Goal: Use online tool/utility: Utilize a website feature to perform a specific function

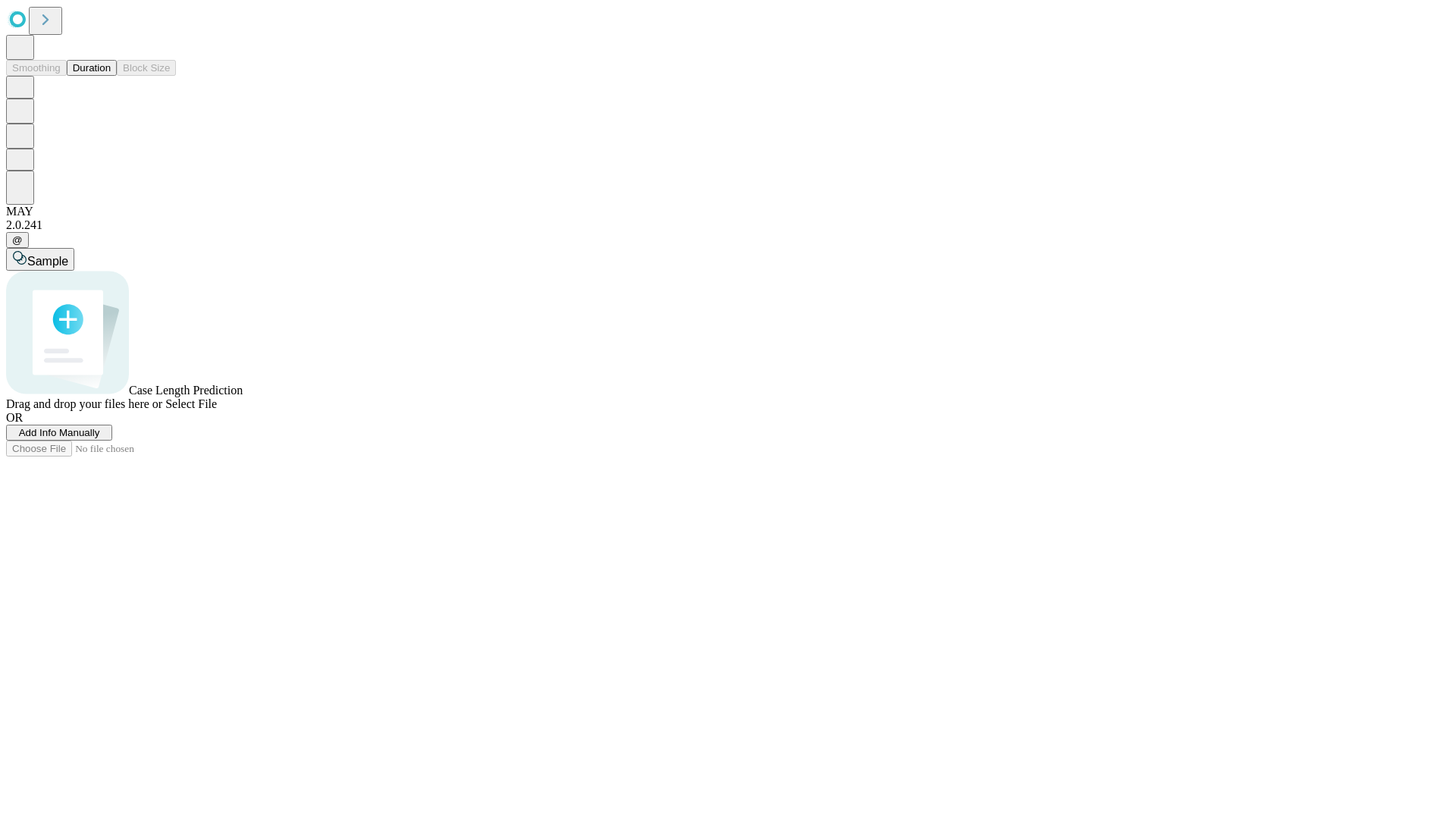
click at [217, 410] on span "Select File" at bounding box center [191, 404] width 51 height 13
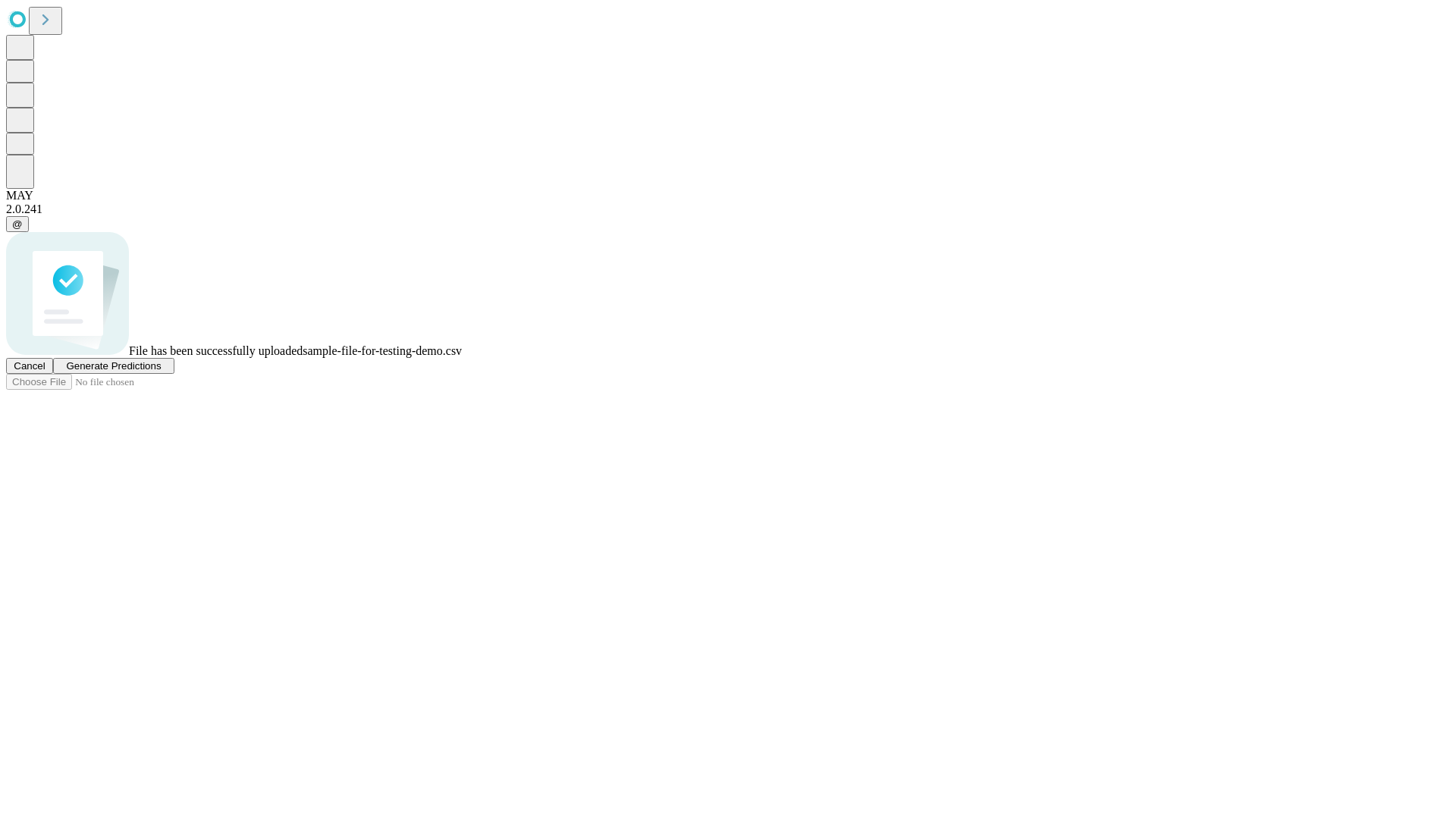
click at [161, 372] on span "Generate Predictions" at bounding box center [113, 365] width 95 height 11
